Goal: Check status: Check status

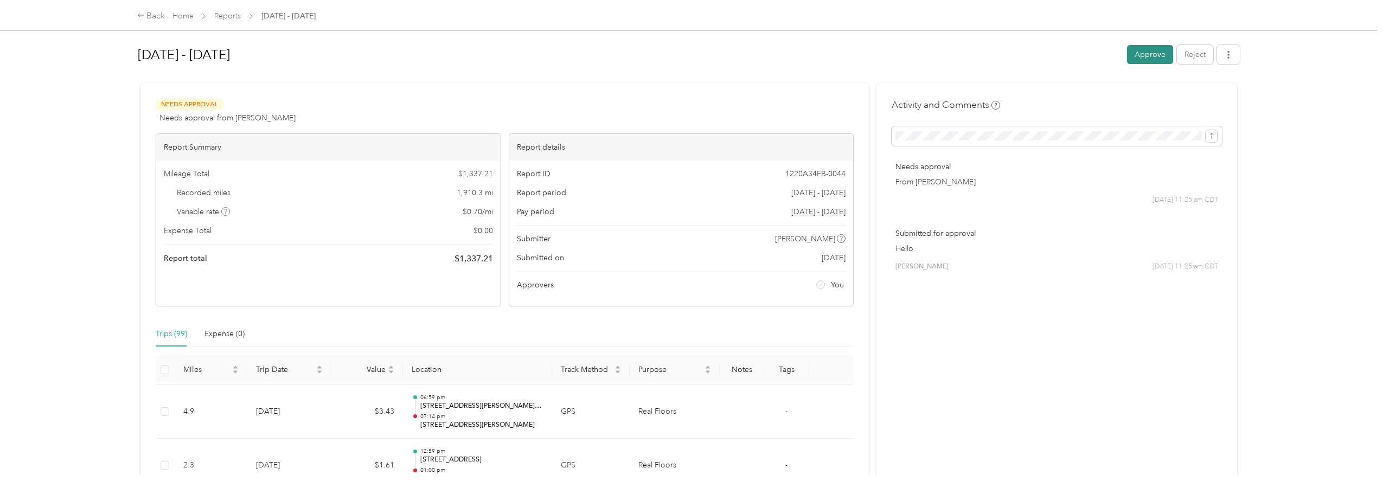
click at [1144, 55] on button "Approve" at bounding box center [1150, 54] width 46 height 19
